Goal: Task Accomplishment & Management: Use online tool/utility

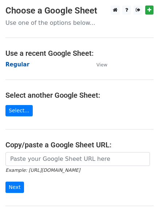
click at [14, 66] on strong "Regular" at bounding box center [17, 64] width 24 height 7
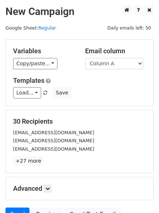
scroll to position [41, 0]
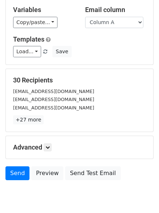
click at [48, 118] on p "+27 more" at bounding box center [79, 119] width 133 height 9
click at [48, 151] on h5 "Advanced" at bounding box center [79, 147] width 133 height 8
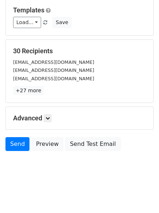
click at [54, 119] on h5 "Advanced" at bounding box center [79, 118] width 133 height 8
click at [50, 120] on icon at bounding box center [48, 118] width 4 height 4
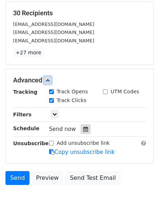
scroll to position [140, 0]
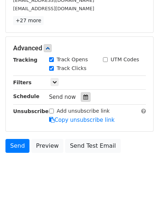
click at [85, 94] on div at bounding box center [86, 96] width 10 height 9
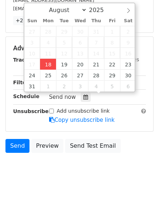
type input "2025-08-18 13:33"
type input "01"
type input "33"
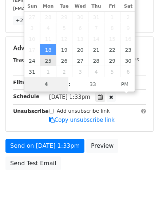
scroll to position [130, 0]
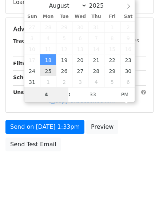
type input "4"
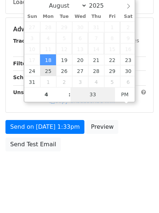
type input "2025-08-18 16:33"
type input "04"
type input "1"
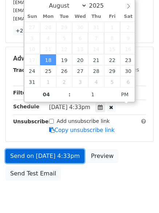
type input "2025-08-18 16:01"
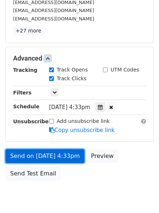
click at [50, 151] on link "Send on Aug 18 at 4:33pm" at bounding box center [44, 156] width 79 height 14
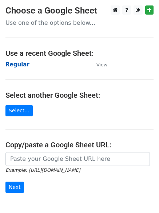
click at [21, 65] on strong "Regular" at bounding box center [17, 64] width 24 height 7
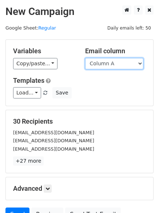
drag, startPoint x: 0, startPoint y: 0, endPoint x: 109, endPoint y: 69, distance: 129.1
click at [108, 67] on select "Column A Column B Column C" at bounding box center [114, 63] width 58 height 11
select select "Column B"
click at [85, 58] on select "Column A Column B Column C" at bounding box center [114, 63] width 58 height 11
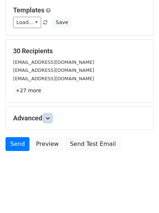
click at [48, 117] on icon at bounding box center [48, 118] width 4 height 4
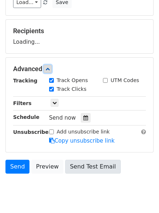
scroll to position [113, 0]
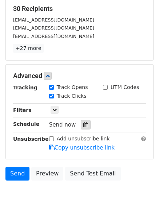
click at [84, 127] on icon at bounding box center [86, 124] width 5 height 5
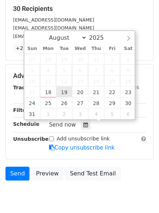
type input "2025-08-19 12:00"
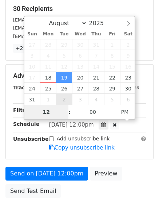
type input "5"
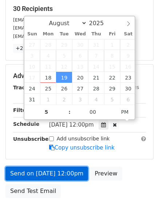
type input "2025-08-19 17:00"
click at [60, 177] on link "Send on Aug 19 at 12:00pm" at bounding box center [46, 174] width 83 height 14
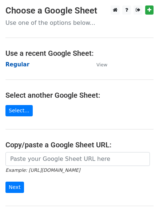
click at [22, 67] on strong "Regular" at bounding box center [17, 64] width 24 height 7
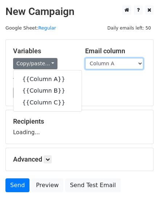
click at [98, 65] on select "Column A Column B Column C" at bounding box center [114, 63] width 58 height 11
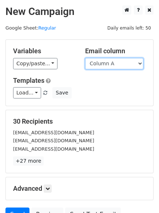
click at [102, 66] on select "Column A Column B Column C" at bounding box center [114, 63] width 58 height 11
select select "Column C"
click at [85, 58] on select "Column A Column B Column C" at bounding box center [114, 63] width 58 height 11
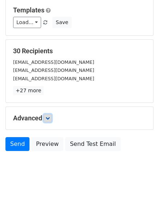
click at [49, 118] on icon at bounding box center [48, 118] width 4 height 4
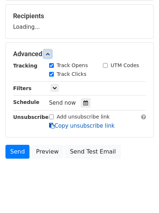
scroll to position [107, 0]
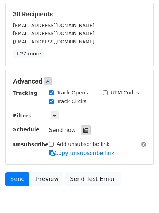
click at [84, 133] on icon at bounding box center [86, 130] width 5 height 5
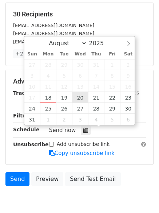
type input "2025-08-20 12:00"
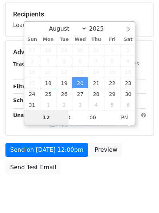
type input "6"
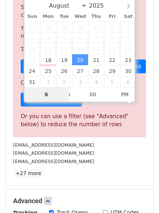
scroll to position [302, 0]
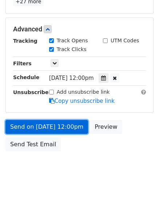
type input "2025-08-20 18:00"
click at [49, 124] on link "Send on Aug 20 at 12:00pm" at bounding box center [46, 127] width 83 height 14
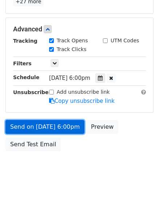
click at [50, 125] on link "Send on Aug 20 at 6:00pm" at bounding box center [44, 127] width 79 height 14
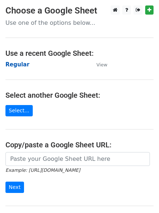
click at [8, 64] on strong "Regular" at bounding box center [17, 64] width 24 height 7
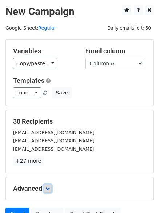
click at [50, 188] on icon at bounding box center [48, 188] width 4 height 4
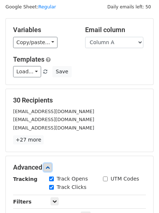
scroll to position [142, 0]
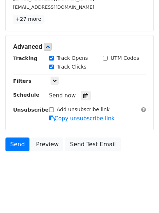
drag, startPoint x: 85, startPoint y: 93, endPoint x: 76, endPoint y: 97, distance: 9.6
click at [85, 93] on icon at bounding box center [86, 95] width 5 height 5
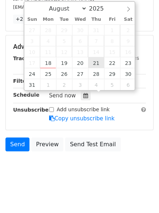
type input "[DATE] 12:00"
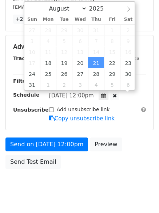
scroll to position [0, 0]
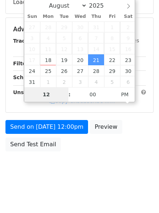
type input "7"
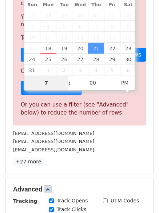
scroll to position [302, 0]
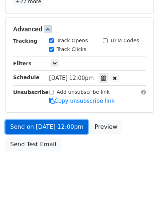
type input "2025-08-21 19:00"
click at [38, 125] on link "Send on Aug 21 at 12:00pm" at bounding box center [46, 127] width 83 height 14
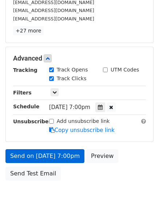
scroll to position [159, 0]
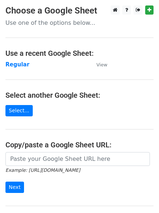
click at [13, 57] on h4 "Use a recent Google Sheet:" at bounding box center [79, 53] width 148 height 9
click at [15, 65] on strong "Regular" at bounding box center [17, 64] width 24 height 7
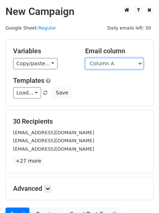
click at [118, 69] on select "Column A Column B Column C" at bounding box center [114, 63] width 58 height 11
select select "Column B"
click at [85, 58] on select "Column A Column B Column C" at bounding box center [114, 63] width 58 height 11
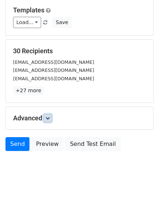
click at [49, 115] on link at bounding box center [48, 118] width 8 height 8
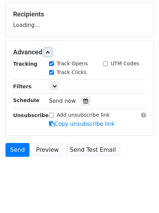
scroll to position [112, 0]
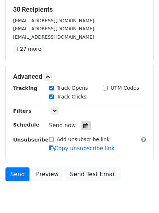
click at [84, 124] on icon at bounding box center [86, 125] width 5 height 5
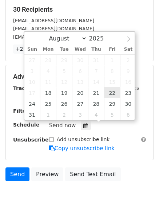
type input "2025-08-22 12:00"
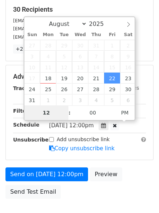
type input "8"
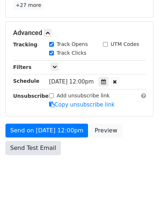
scroll to position [302, 0]
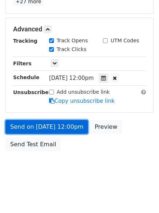
type input "2025-08-22 20:00"
click at [48, 123] on link "Send on Aug 22 at 12:00pm" at bounding box center [46, 127] width 83 height 14
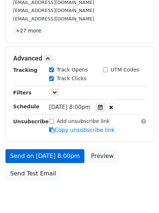
scroll to position [159, 0]
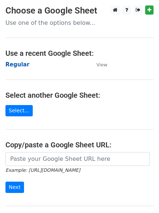
click at [16, 62] on strong "Regular" at bounding box center [17, 64] width 24 height 7
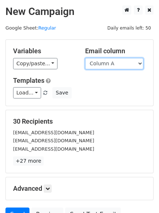
click at [127, 67] on select "Column A Column B Column C" at bounding box center [114, 63] width 58 height 11
select select "Column C"
click at [85, 58] on select "Column A Column B Column C" at bounding box center [114, 63] width 58 height 11
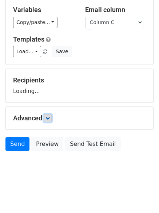
click at [46, 119] on link at bounding box center [48, 118] width 8 height 8
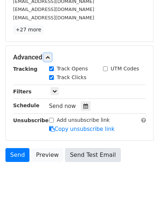
scroll to position [142, 0]
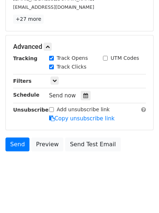
drag, startPoint x: 82, startPoint y: 97, endPoint x: 85, endPoint y: 102, distance: 5.5
click at [84, 97] on icon at bounding box center [86, 95] width 5 height 5
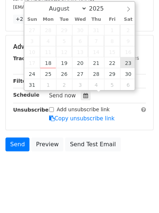
type input "[DATE] 12:00"
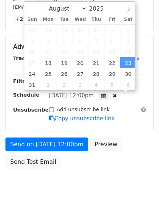
scroll to position [0, 0]
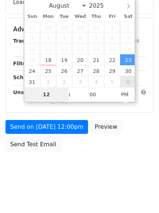
type input "9"
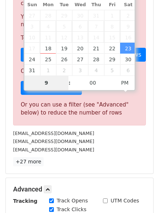
scroll to position [302, 0]
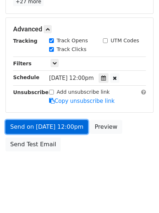
type input "[DATE] 21:00"
click at [54, 125] on link "Send on [DATE] 12:00pm" at bounding box center [46, 127] width 83 height 14
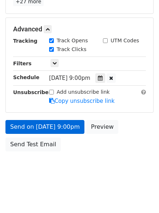
scroll to position [130, 0]
